Goal: Information Seeking & Learning: Learn about a topic

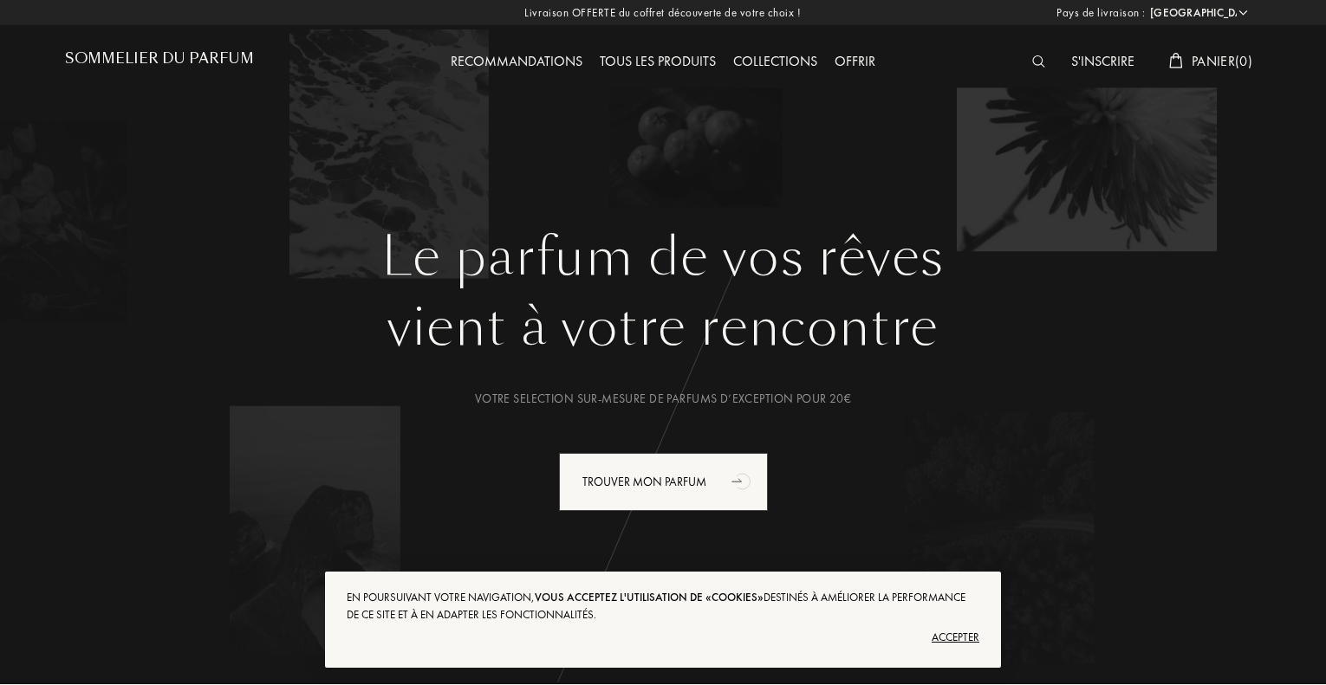
select select "FR"
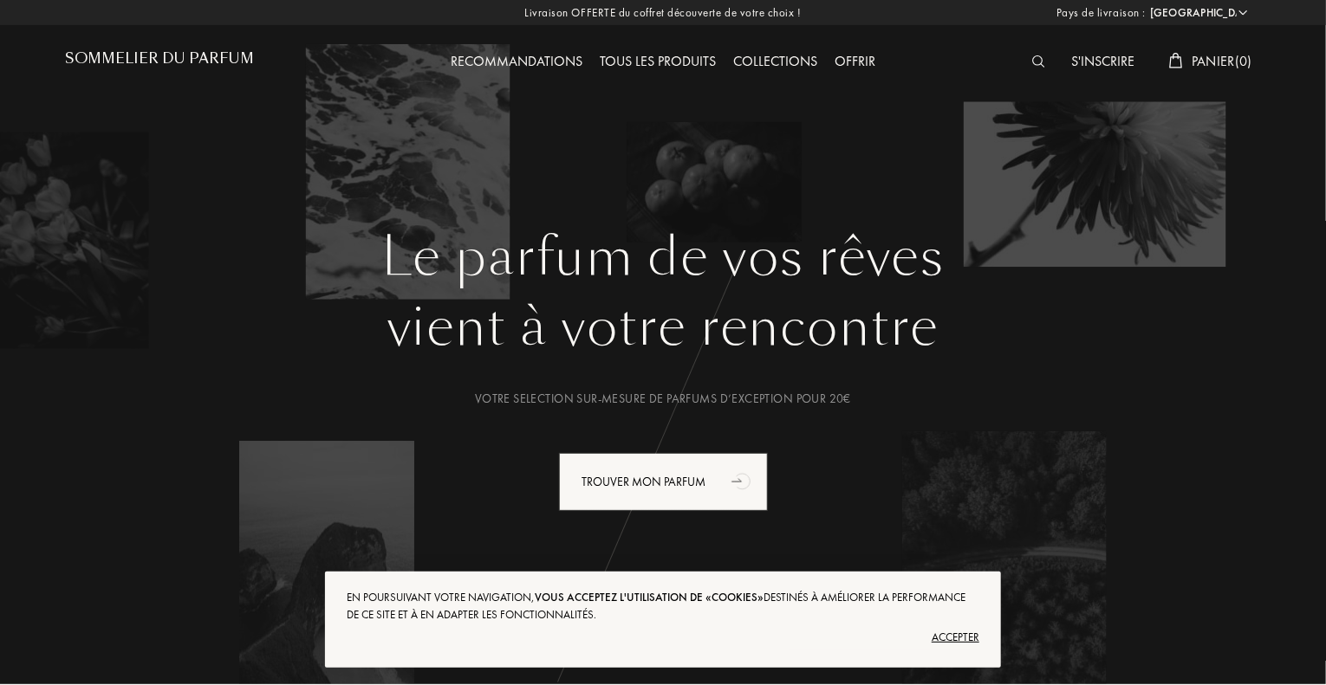
click at [967, 645] on div "Accepter" at bounding box center [663, 638] width 633 height 28
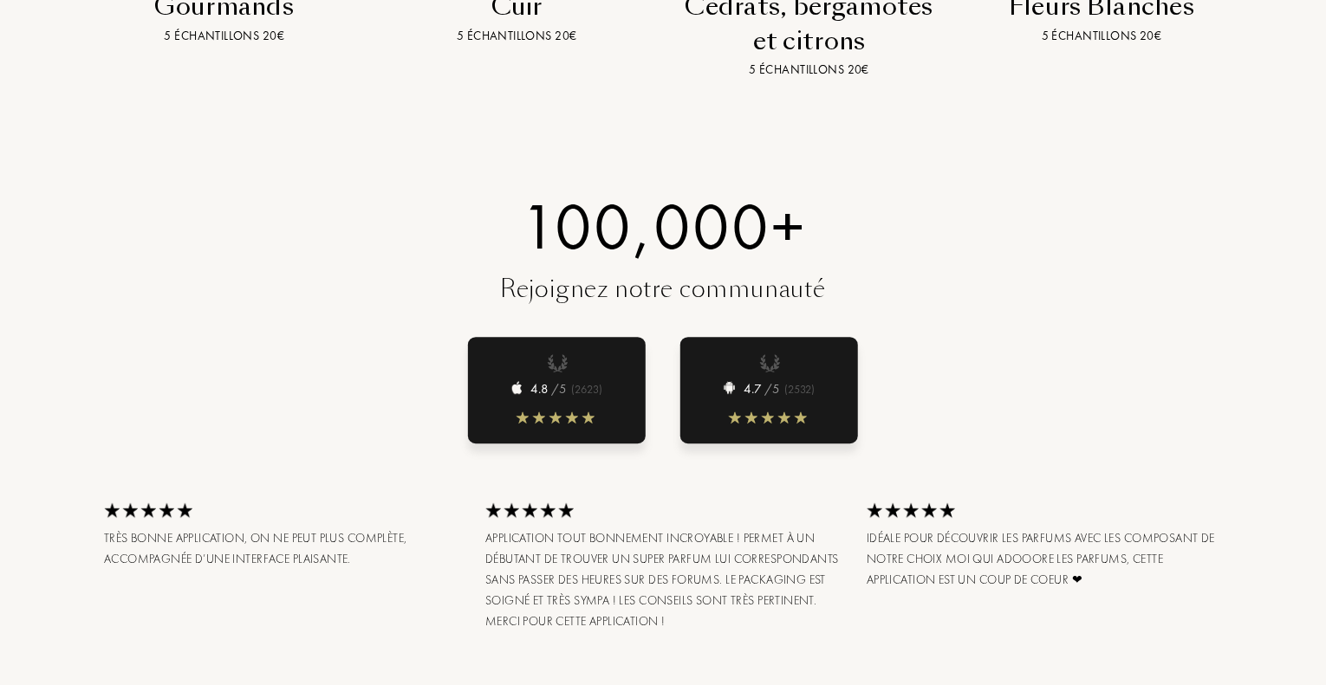
scroll to position [4101, 0]
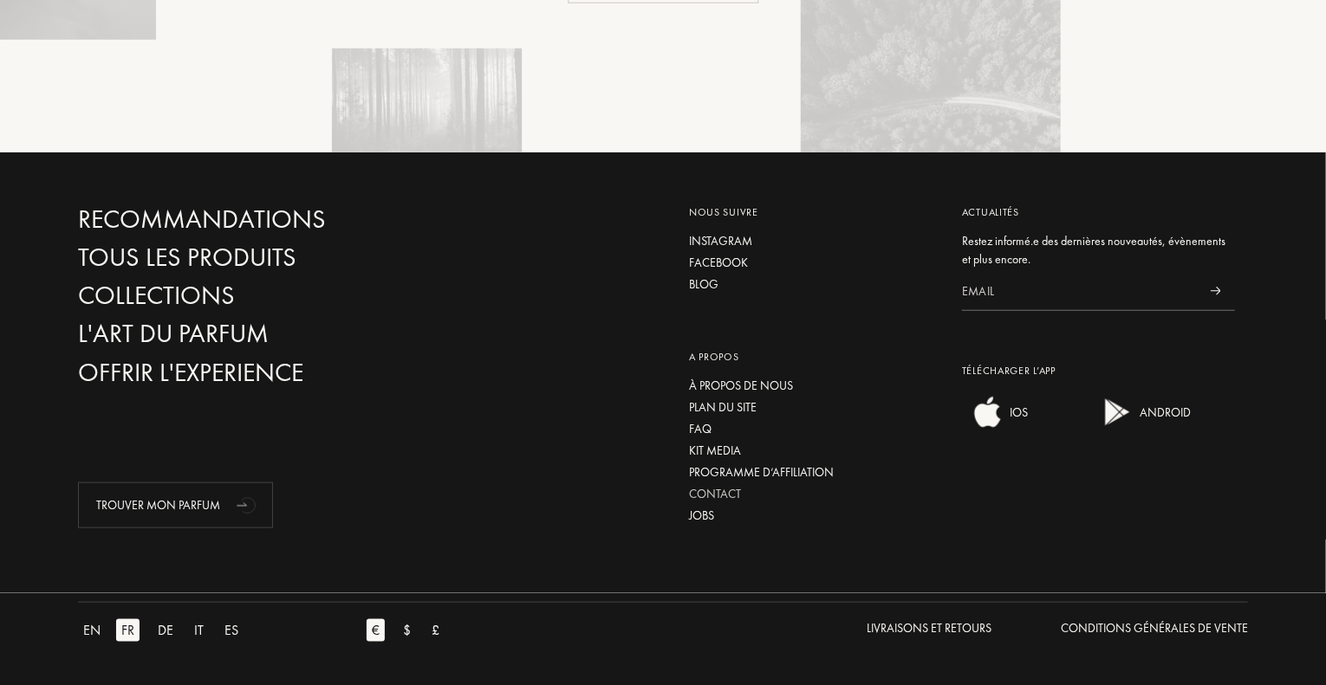
click at [721, 502] on div "Contact" at bounding box center [812, 494] width 247 height 18
click at [724, 259] on div "Facebook" at bounding box center [812, 263] width 247 height 18
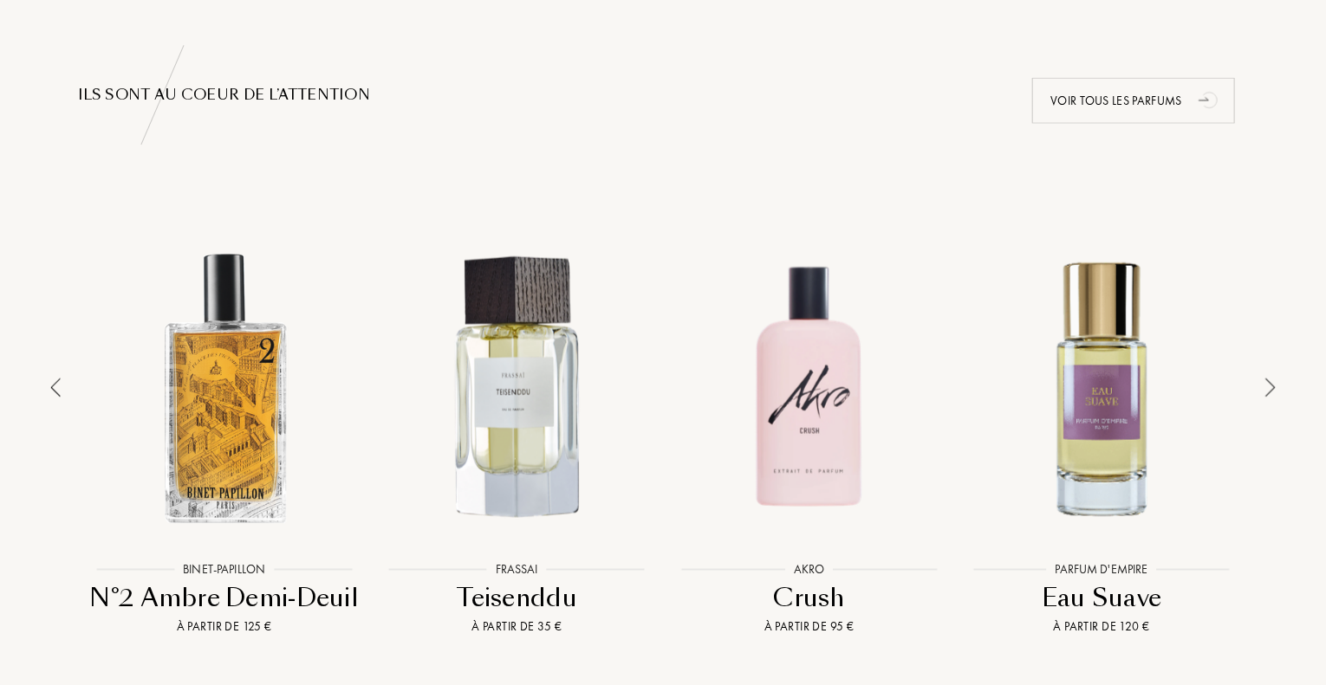
scroll to position [1264, 0]
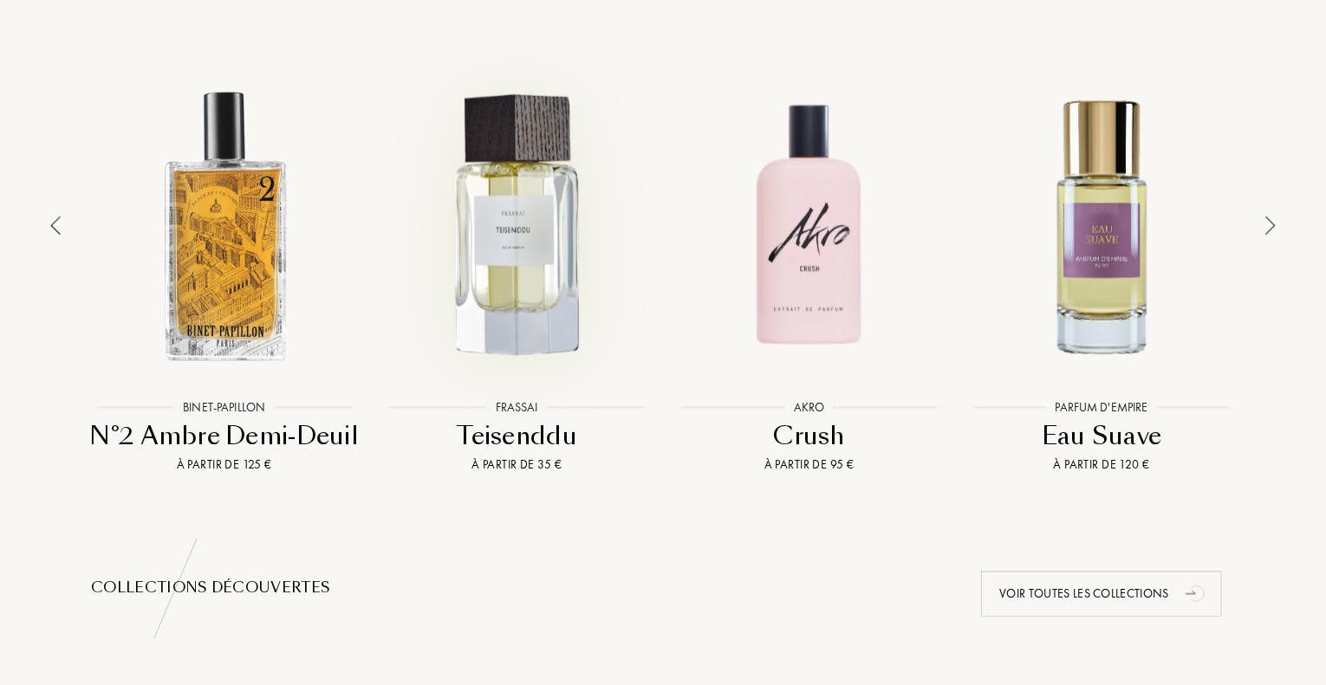
click at [507, 185] on div at bounding box center [517, 226] width 284 height 322
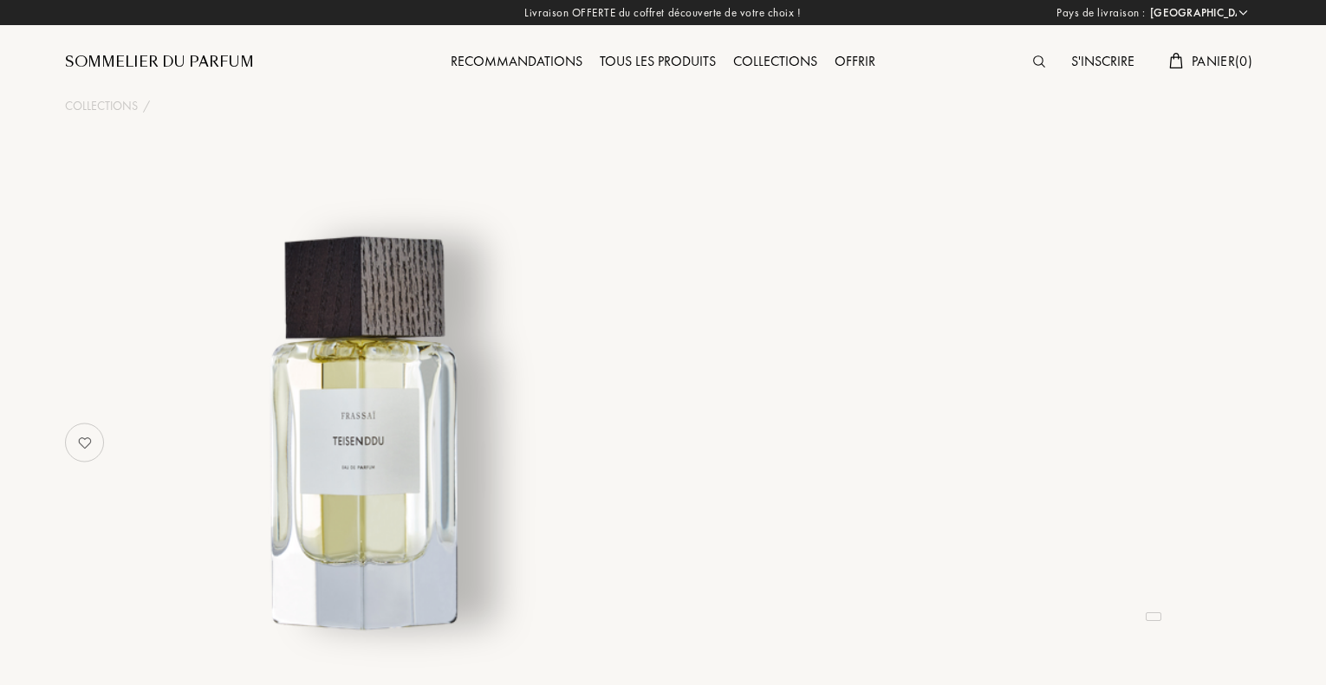
select select "FR"
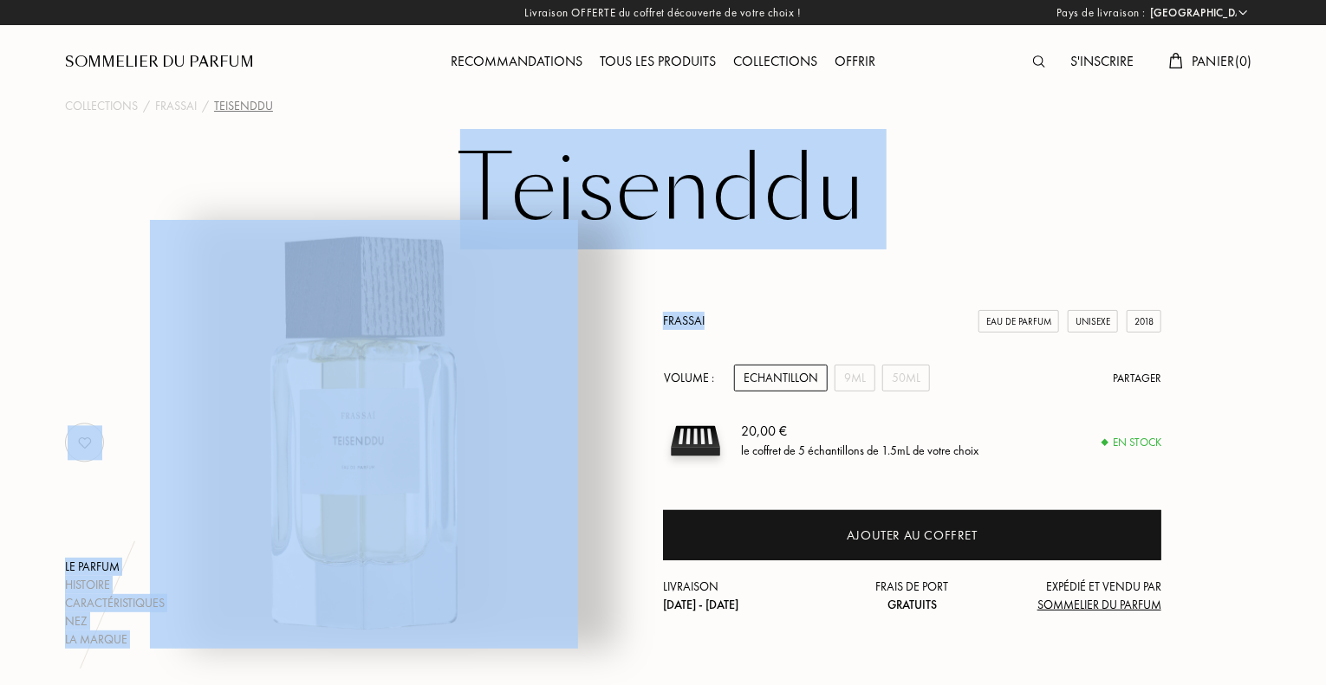
drag, startPoint x: 459, startPoint y: 176, endPoint x: 703, endPoint y: 305, distance: 275.6
click at [704, 305] on div "Teisenddu Le parfum Histoire Caractéristiques Nez La marque Frassai Eau de Parf…" at bounding box center [663, 395] width 1248 height 507
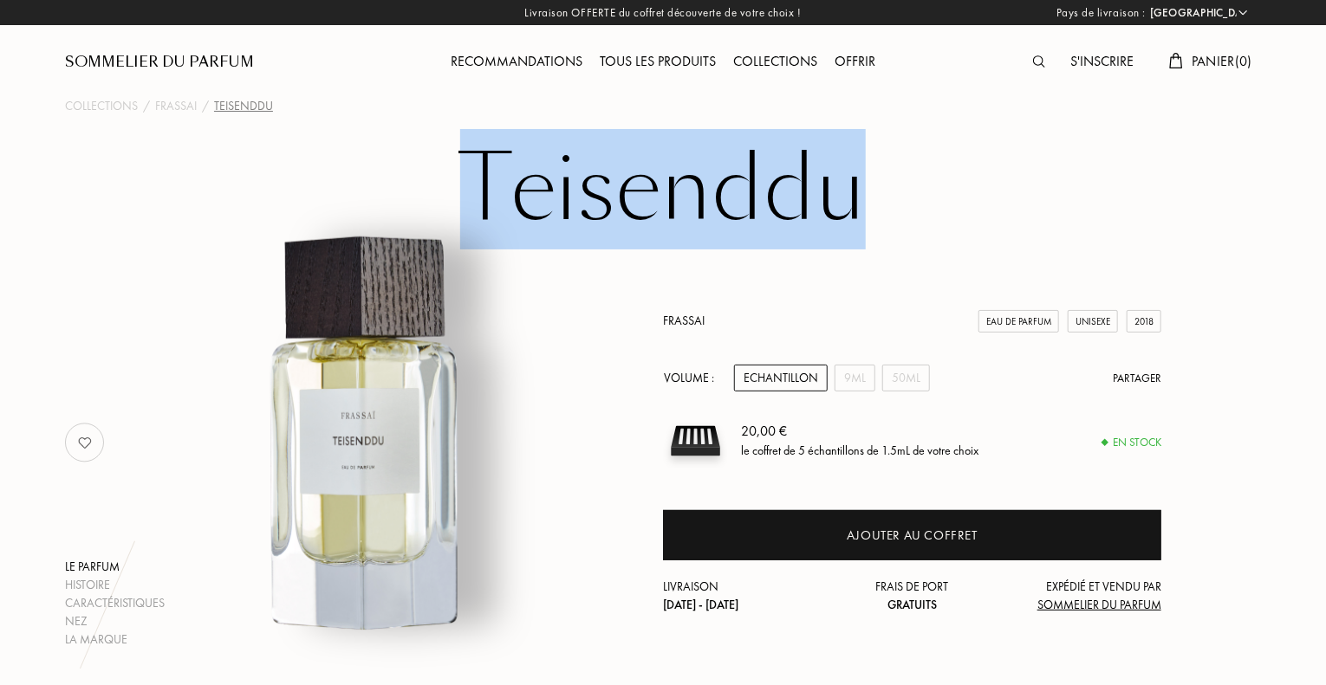
drag, startPoint x: 462, startPoint y: 168, endPoint x: 807, endPoint y: 188, distance: 345.4
click at [845, 195] on h1 "Teisenddu" at bounding box center [663, 189] width 866 height 95
copy h1 "Teisenddu"
